Goal: Task Accomplishment & Management: Complete application form

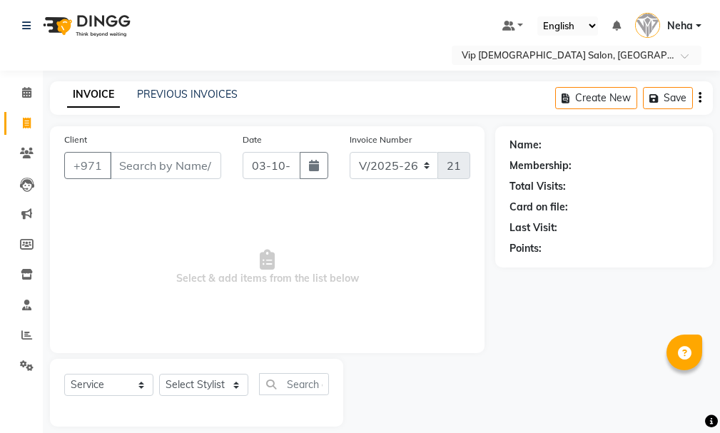
select select "8415"
select select "service"
type input "528888626"
click at [187, 158] on button "Add Client" at bounding box center [185, 165] width 74 height 27
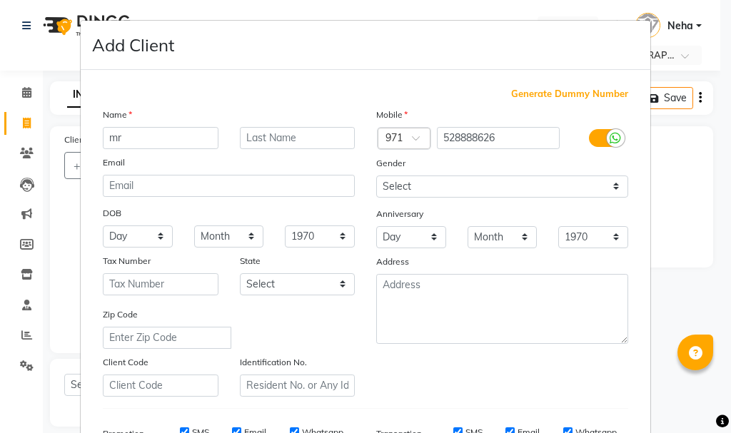
type input "m"
type input "[PERSON_NAME]"
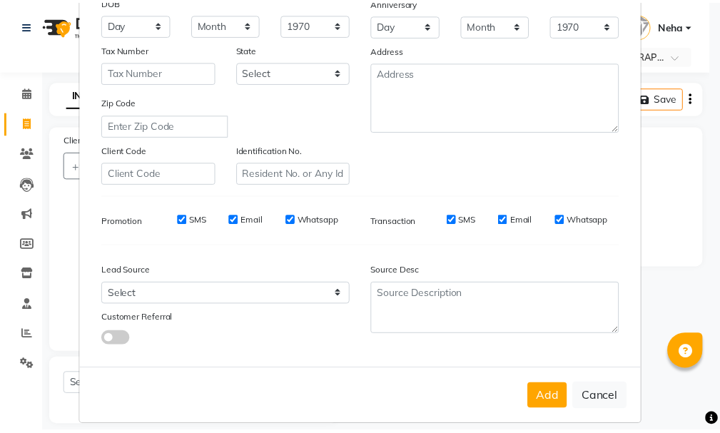
scroll to position [226, 0]
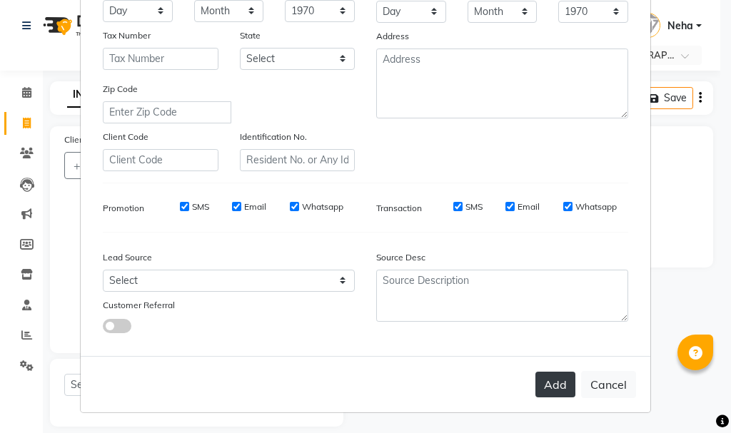
click at [546, 381] on button "Add" at bounding box center [555, 385] width 40 height 26
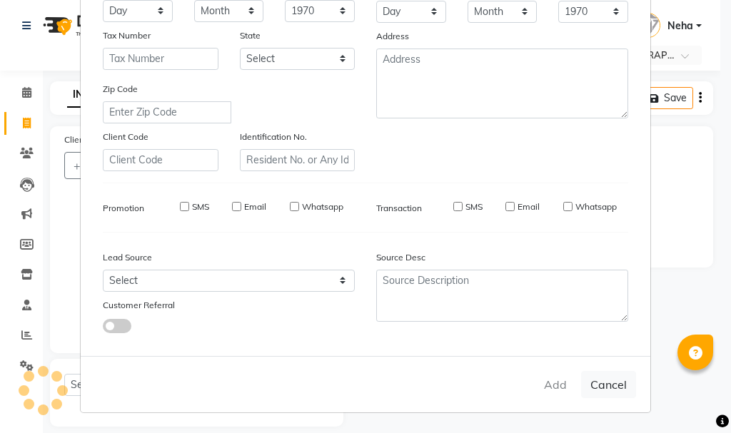
select select
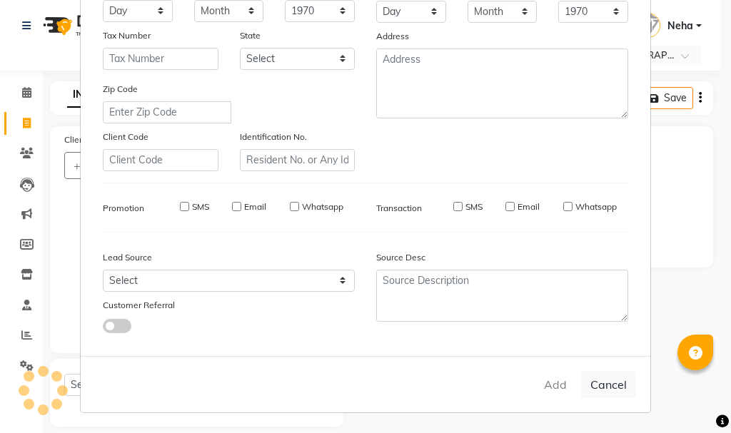
select select
checkbox input "false"
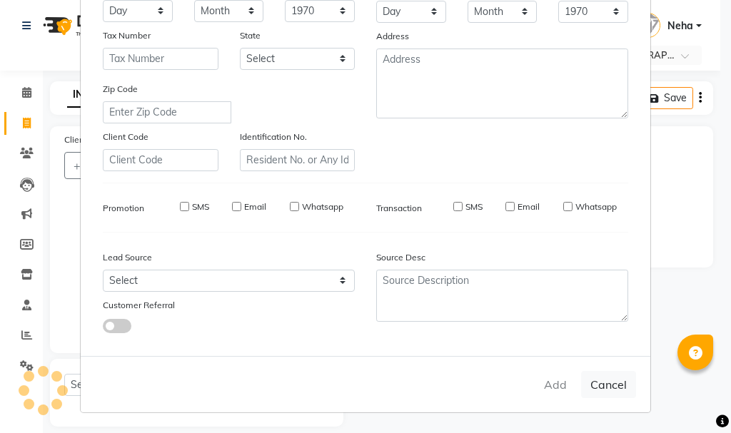
checkbox input "false"
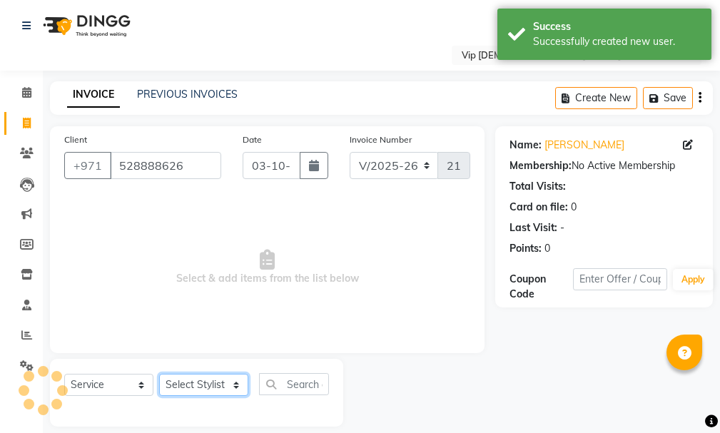
click at [232, 381] on select "Select Stylist [PERSON_NAME] [PERSON_NAME] [PERSON_NAME] [PERSON_NAME] [PERSON_…" at bounding box center [203, 385] width 89 height 22
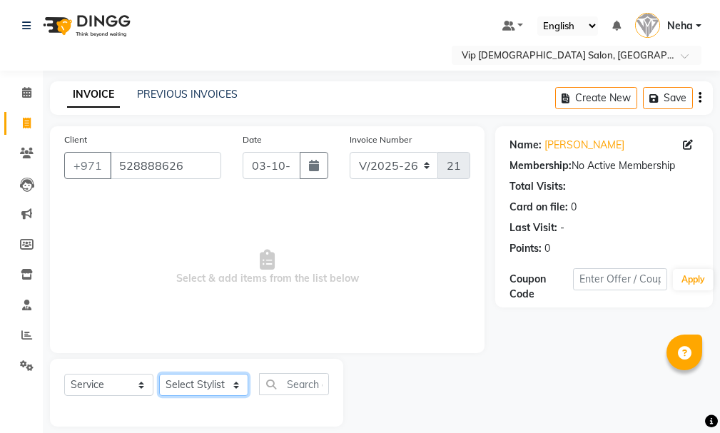
select select "81363"
click at [159, 374] on select "Select Stylist [PERSON_NAME] [PERSON_NAME] [PERSON_NAME] [PERSON_NAME] [PERSON_…" at bounding box center [203, 385] width 89 height 22
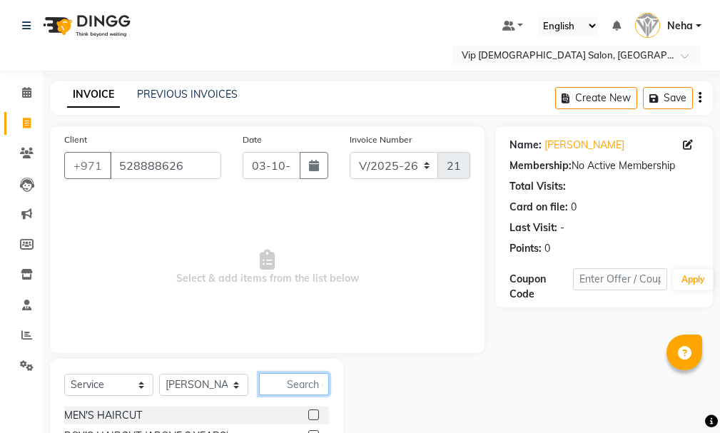
click at [296, 379] on input "text" at bounding box center [294, 384] width 70 height 22
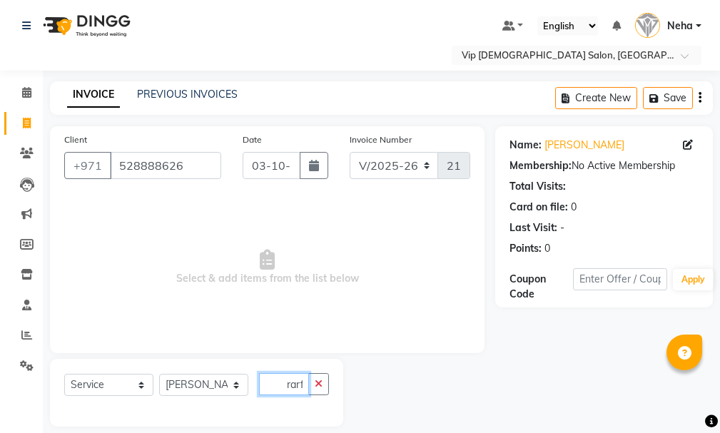
scroll to position [15, 0]
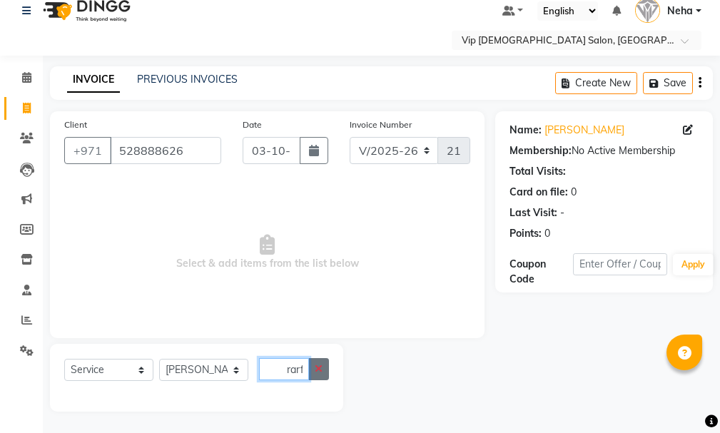
type input "crarf"
click at [314, 368] on button "button" at bounding box center [318, 369] width 21 height 22
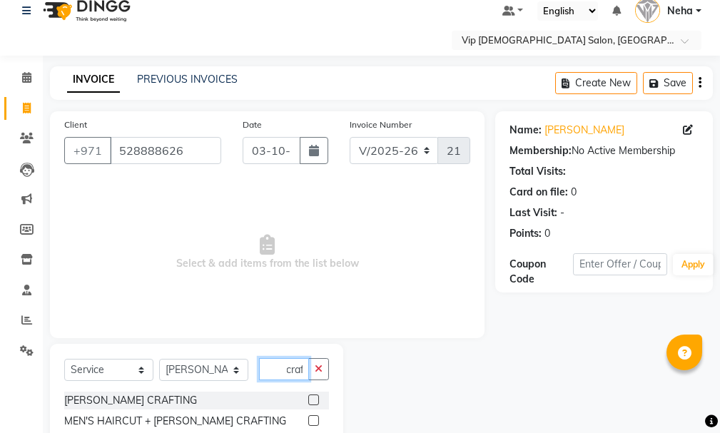
scroll to position [0, 4]
type input "craft"
click at [311, 420] on label at bounding box center [313, 420] width 11 height 11
click at [311, 420] on input "checkbox" at bounding box center [312, 421] width 9 height 9
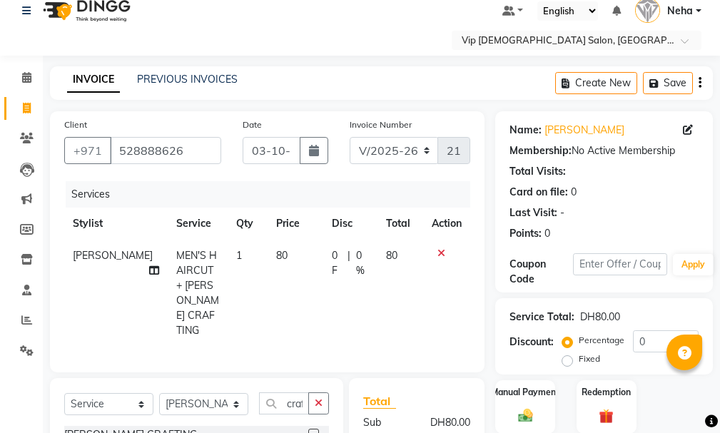
checkbox input "false"
drag, startPoint x: 517, startPoint y: 390, endPoint x: 719, endPoint y: 364, distance: 204.3
click at [719, 364] on div "Name: [PERSON_NAME] Membership: No Active Membership Total Visits: Card on file…" at bounding box center [609, 350] width 228 height 479
click at [531, 385] on div "Manual Payment" at bounding box center [526, 407] width 62 height 56
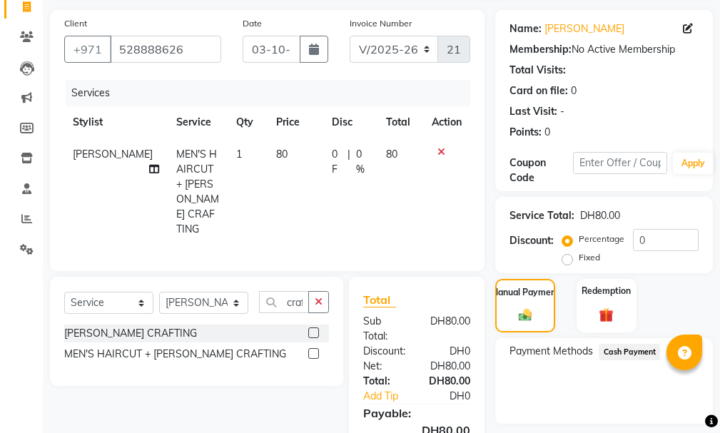
scroll to position [148, 0]
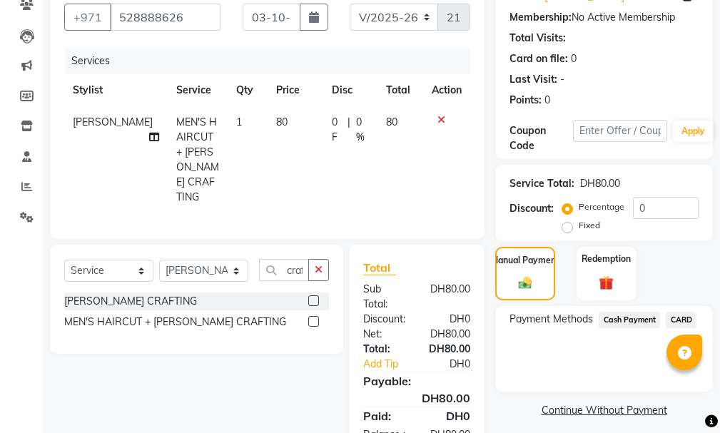
click at [677, 315] on span "CARD" at bounding box center [681, 320] width 31 height 16
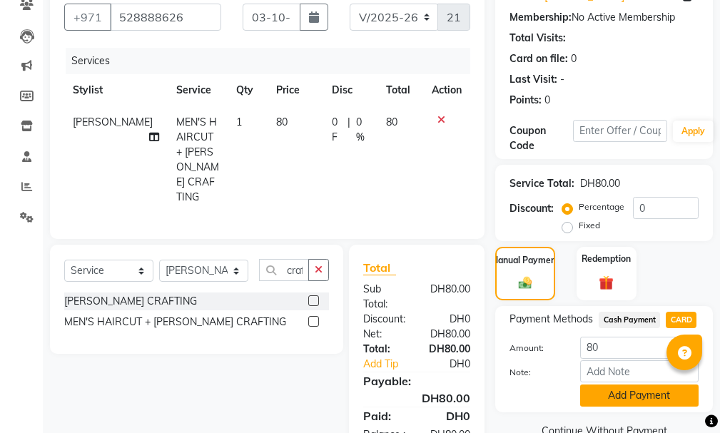
click at [670, 394] on button "Add Payment" at bounding box center [639, 396] width 118 height 22
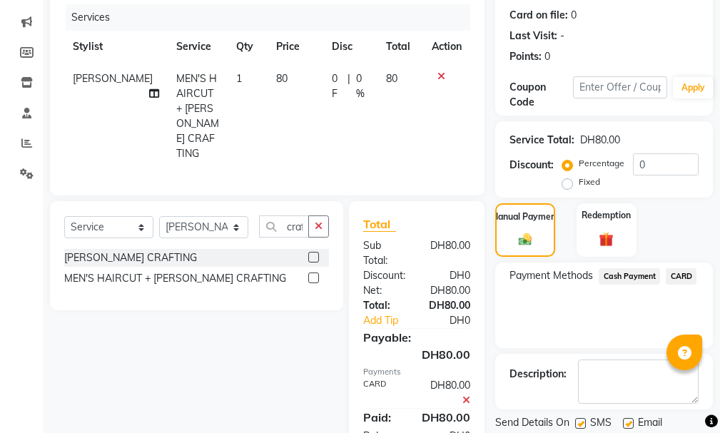
scroll to position [238, 0]
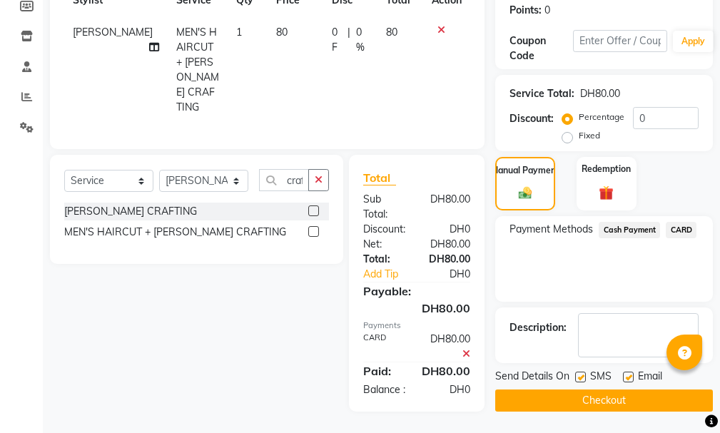
click at [667, 396] on button "Checkout" at bounding box center [604, 401] width 218 height 22
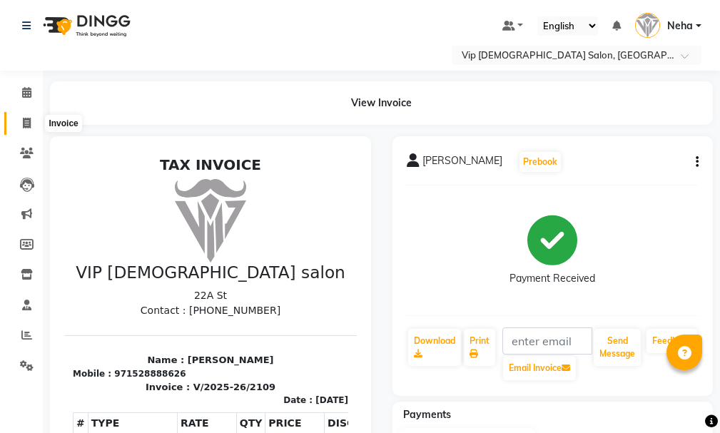
click at [24, 121] on icon at bounding box center [27, 123] width 8 height 11
select select "service"
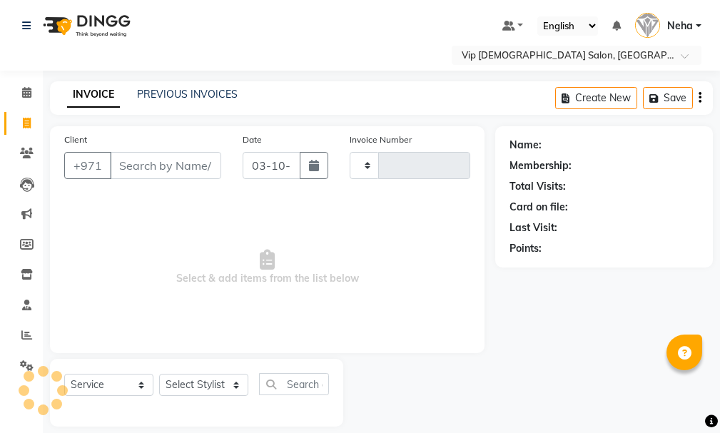
type input "2110"
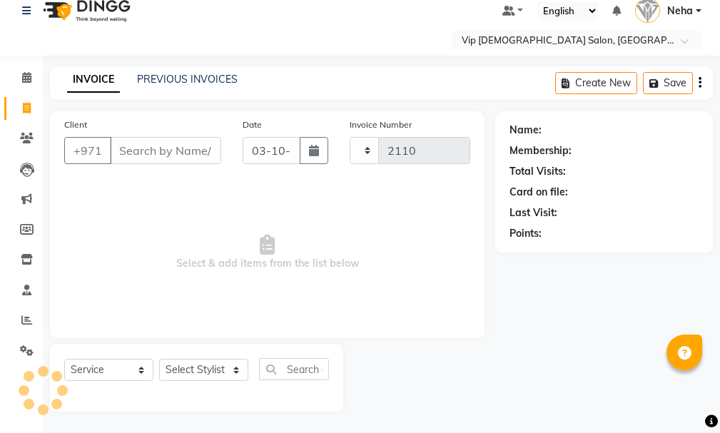
select select "8415"
click at [159, 143] on input "Client" at bounding box center [165, 150] width 111 height 27
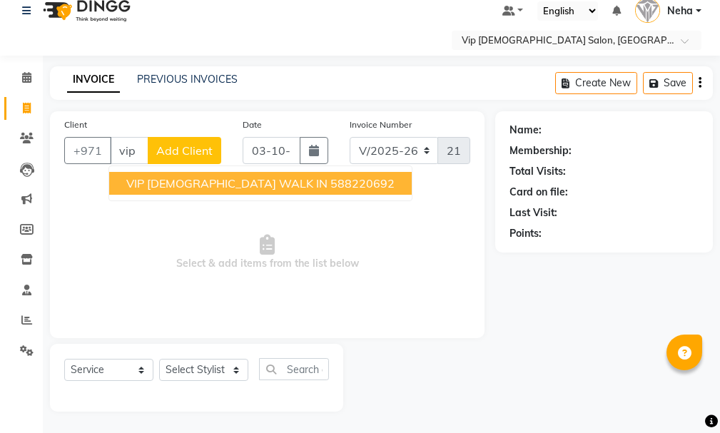
click at [212, 184] on span "VIP [DEMOGRAPHIC_DATA] WALK IN" at bounding box center [226, 183] width 201 height 14
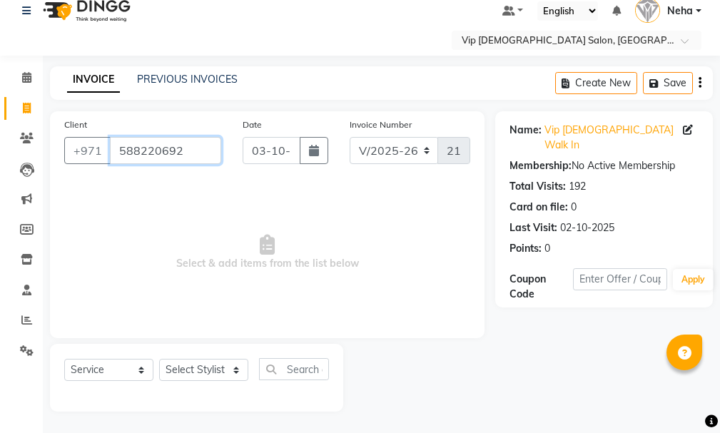
click at [189, 146] on input "588220692" at bounding box center [165, 150] width 111 height 27
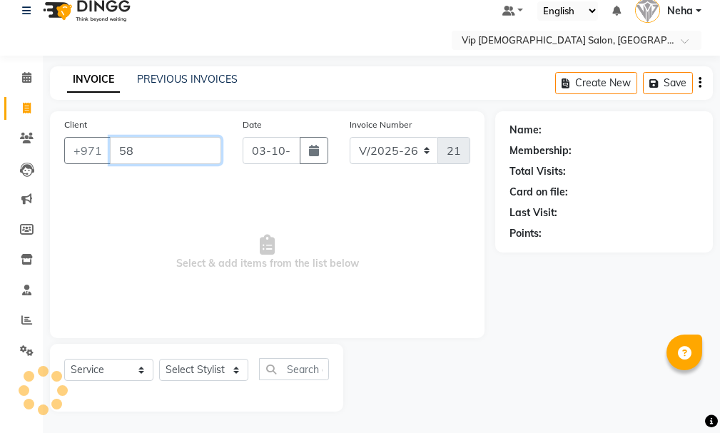
type input "5"
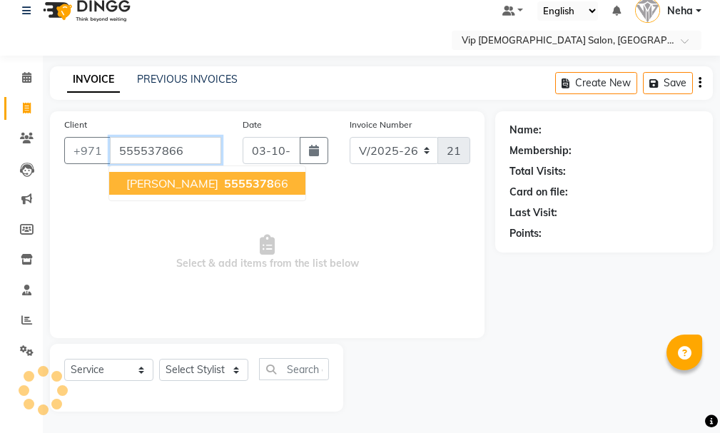
type input "555537866"
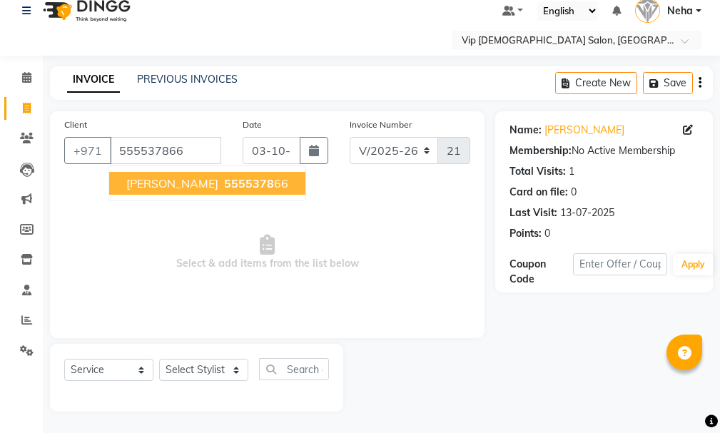
click at [224, 182] on span "5555378" at bounding box center [249, 183] width 50 height 14
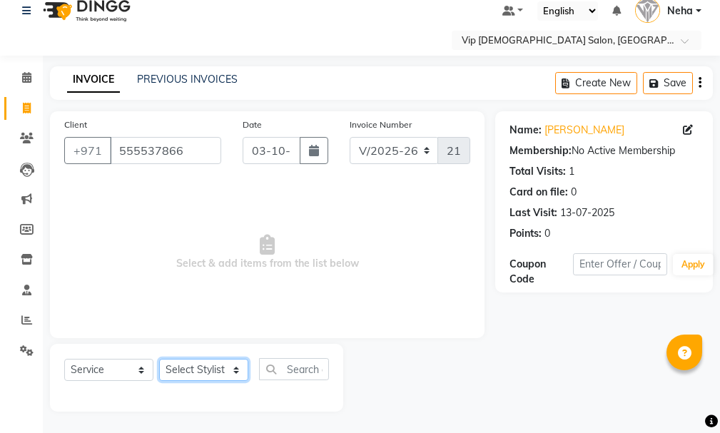
click at [232, 370] on select "Select Stylist [PERSON_NAME] [PERSON_NAME] [PERSON_NAME] [PERSON_NAME] [PERSON_…" at bounding box center [203, 370] width 89 height 22
select select "81343"
click at [159, 359] on select "Select Stylist [PERSON_NAME] [PERSON_NAME] [PERSON_NAME] [PERSON_NAME] [PERSON_…" at bounding box center [203, 370] width 89 height 22
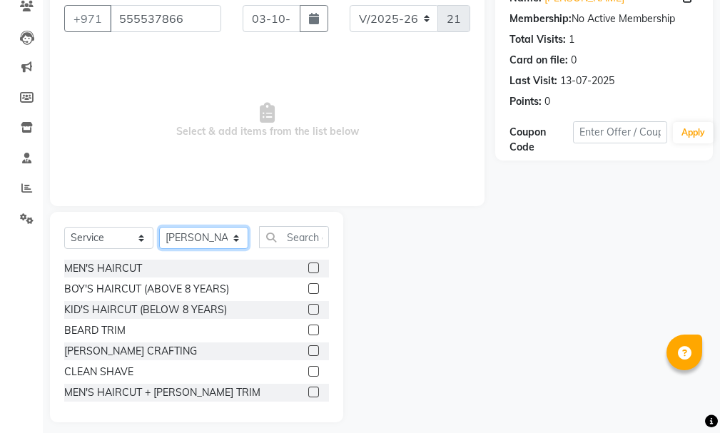
scroll to position [153, 0]
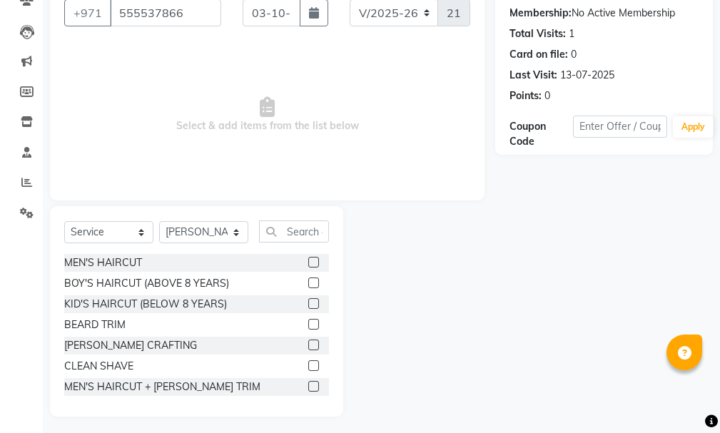
click at [308, 343] on label at bounding box center [313, 345] width 11 height 11
click at [308, 343] on input "checkbox" at bounding box center [312, 345] width 9 height 9
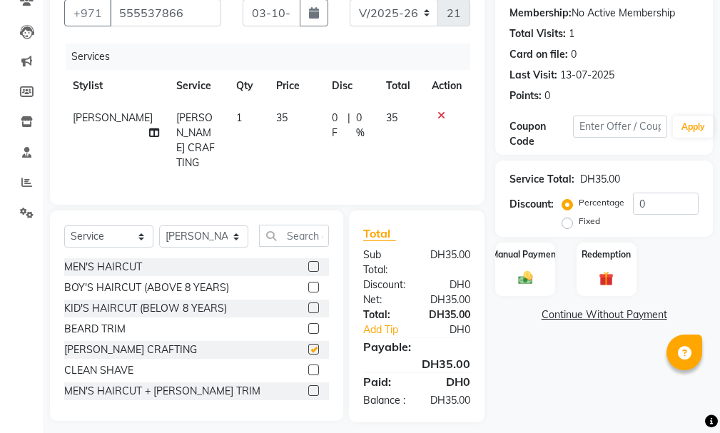
checkbox input "false"
click at [299, 225] on input "text" at bounding box center [294, 236] width 70 height 22
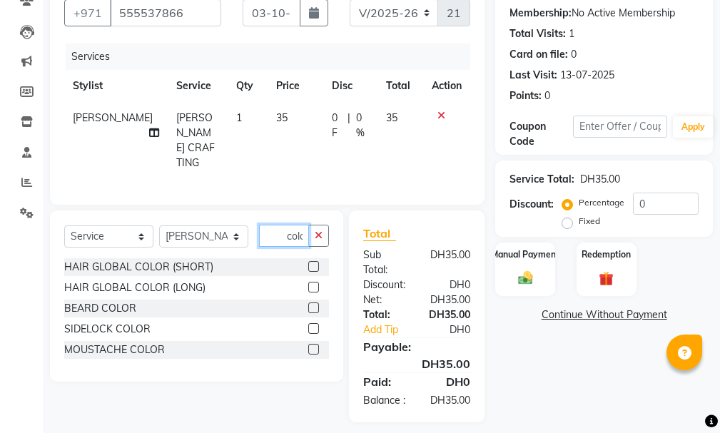
scroll to position [0, 2]
type input "colo"
click at [310, 303] on label at bounding box center [313, 308] width 11 height 11
click at [310, 304] on input "checkbox" at bounding box center [312, 308] width 9 height 9
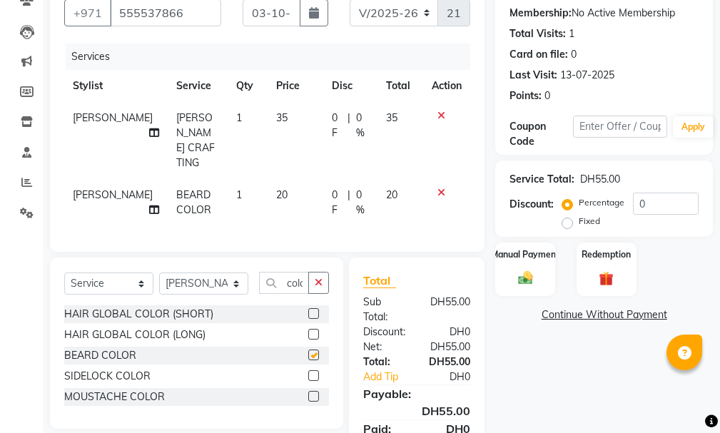
checkbox input "false"
click at [524, 251] on label "Manual Payment" at bounding box center [525, 254] width 71 height 14
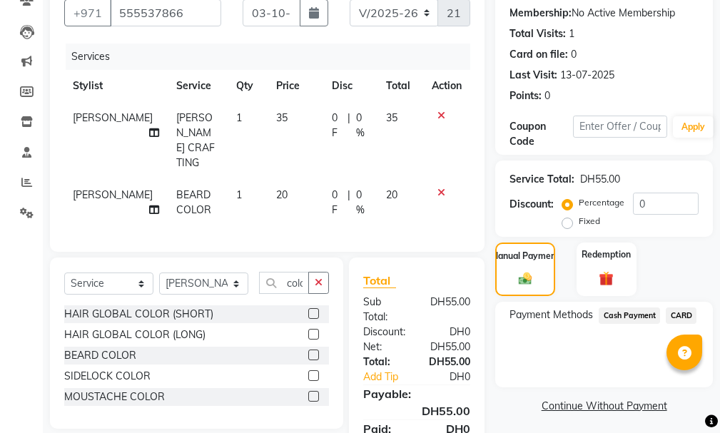
click at [627, 315] on span "Cash Payment" at bounding box center [629, 316] width 61 height 16
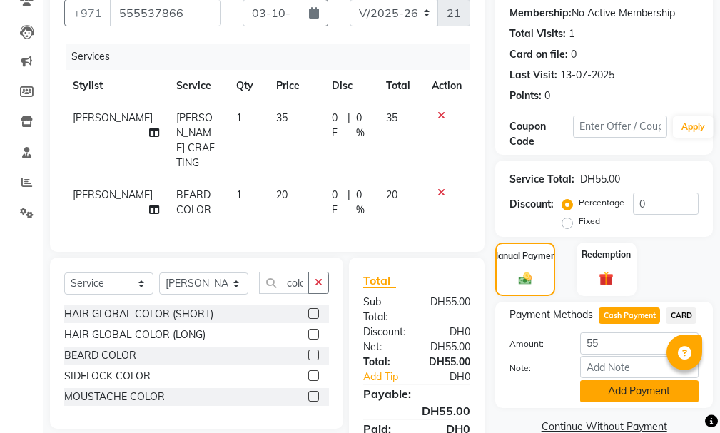
click at [647, 390] on button "Add Payment" at bounding box center [639, 391] width 118 height 22
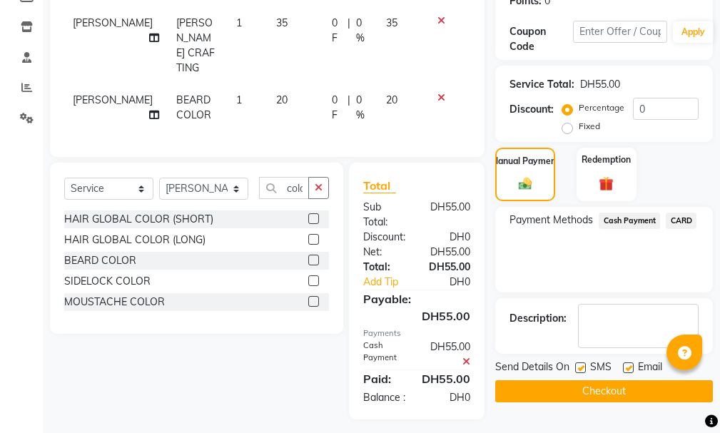
scroll to position [251, 0]
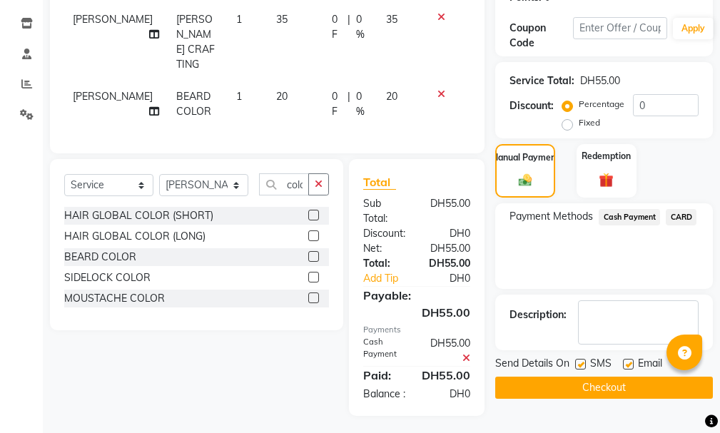
click at [644, 383] on button "Checkout" at bounding box center [604, 388] width 218 height 22
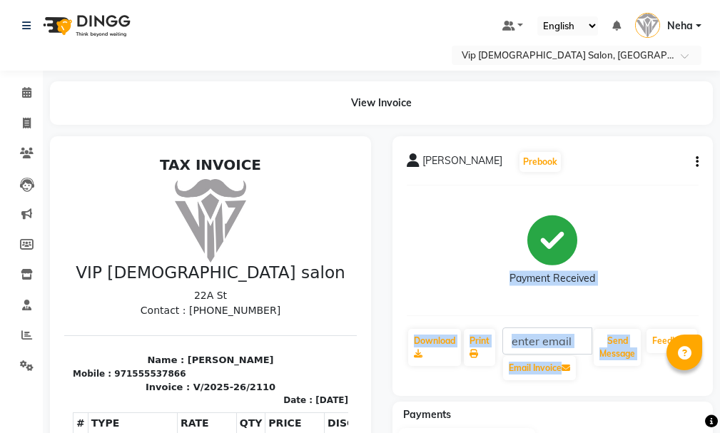
drag, startPoint x: 720, startPoint y: 273, endPoint x: 727, endPoint y: 322, distance: 49.7
click at [719, 322] on html "Select Location × Vip [DEMOGRAPHIC_DATA] Salon, Hor Al Anz East Default Panel M…" at bounding box center [360, 216] width 720 height 433
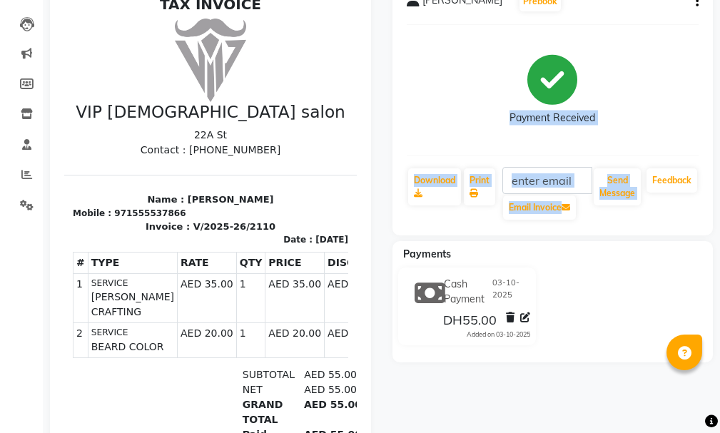
scroll to position [173, 0]
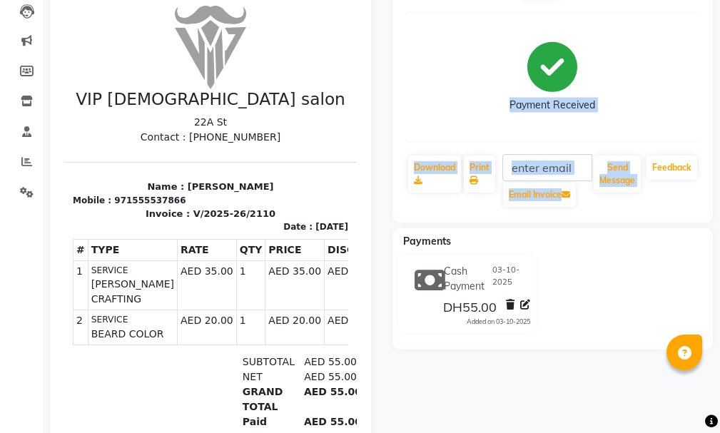
select select "service"
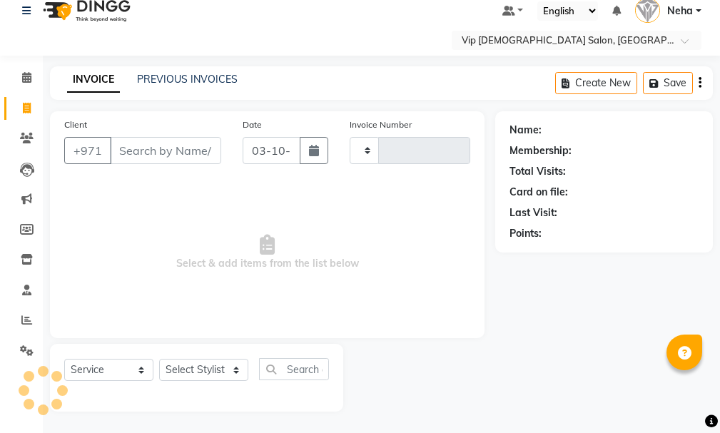
scroll to position [15, 0]
type input "2111"
select select "8415"
click at [145, 143] on input "Client" at bounding box center [165, 150] width 111 height 27
